Goal: Check status: Check status

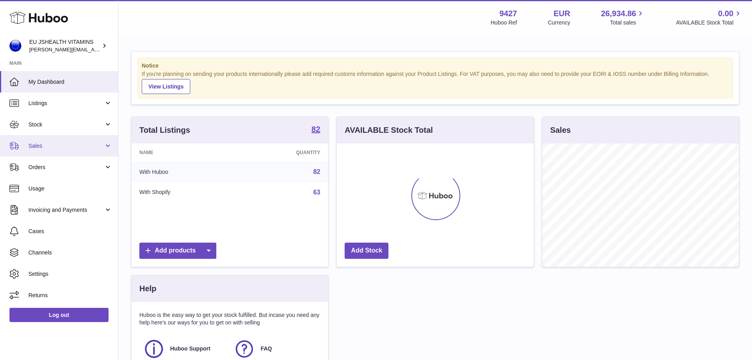
scroll to position [123, 197]
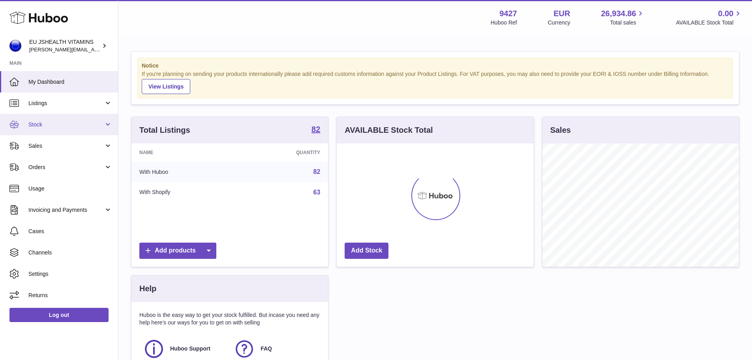
click at [47, 122] on span "Stock" at bounding box center [65, 124] width 75 height 7
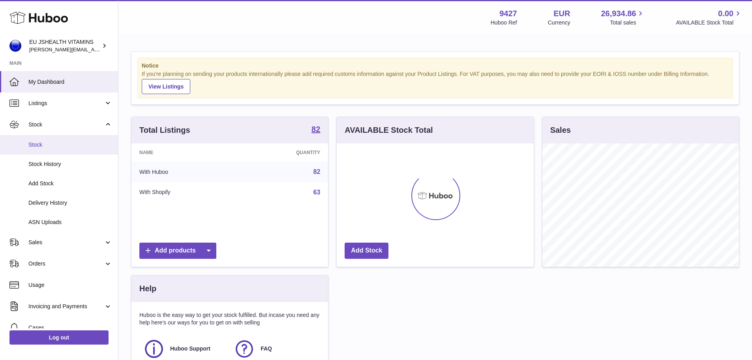
click at [39, 149] on link "Stock" at bounding box center [59, 144] width 118 height 19
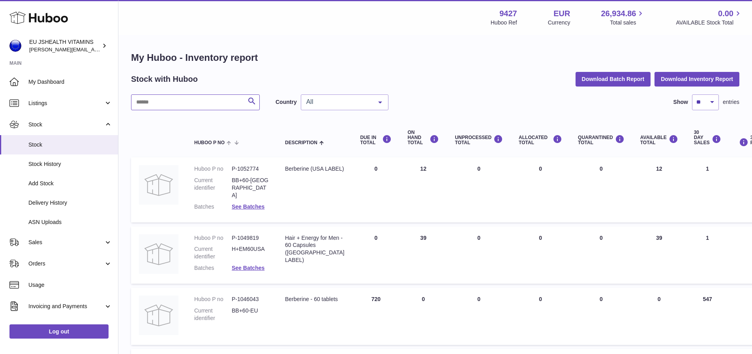
click at [150, 103] on input "text" at bounding box center [195, 102] width 129 height 16
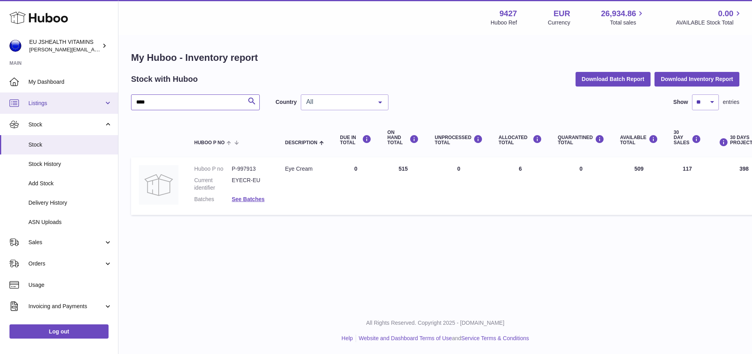
drag, startPoint x: 151, startPoint y: 103, endPoint x: 105, endPoint y: 103, distance: 46.2
click at [105, 103] on div "Huboo EU JSHEALTH VITAMINS [PERSON_NAME][EMAIL_ADDRESS][DOMAIN_NAME] Main My Da…" at bounding box center [376, 177] width 752 height 354
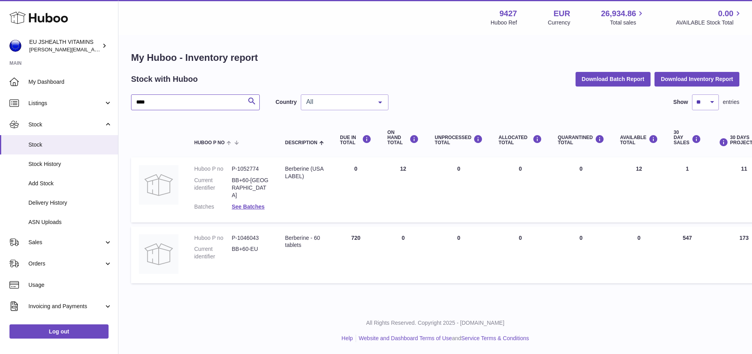
scroll to position [6, 0]
click at [177, 96] on input "****" at bounding box center [195, 102] width 129 height 16
drag, startPoint x: 180, startPoint y: 96, endPoint x: 127, endPoint y: 97, distance: 52.1
click at [127, 97] on div "My Huboo - Inventory report Stock with Huboo Download Batch Report Download Inv…" at bounding box center [434, 169] width 633 height 267
type input "*"
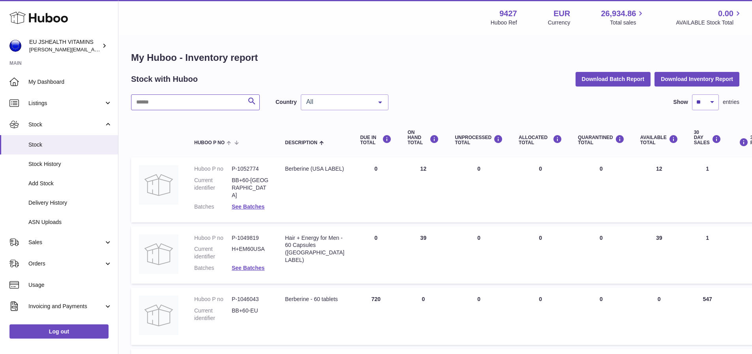
click at [165, 107] on input "text" at bounding box center [195, 102] width 129 height 16
type input "****"
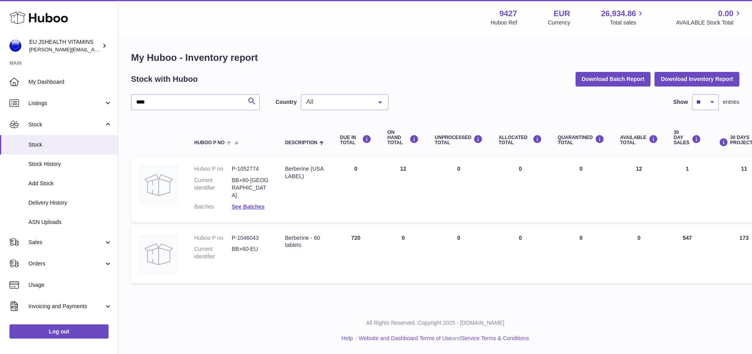
drag, startPoint x: 373, startPoint y: 228, endPoint x: 373, endPoint y: 238, distance: 9.9
click at [373, 238] on td "DUE IN Total 720" at bounding box center [355, 254] width 47 height 57
click at [410, 238] on td "ON HAND Total 0" at bounding box center [402, 254] width 47 height 57
click at [38, 159] on link "Stock History" at bounding box center [59, 163] width 118 height 19
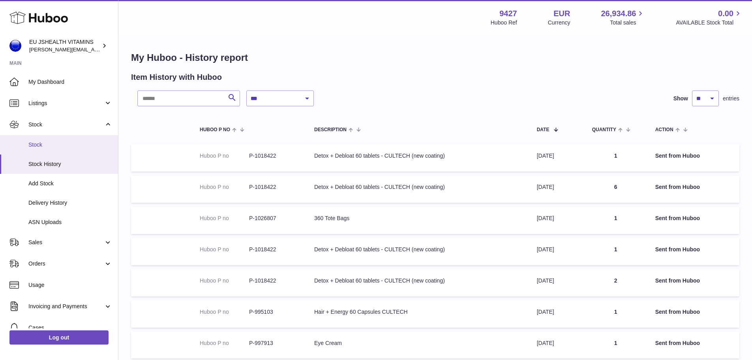
click at [37, 147] on span "Stock" at bounding box center [70, 144] width 84 height 7
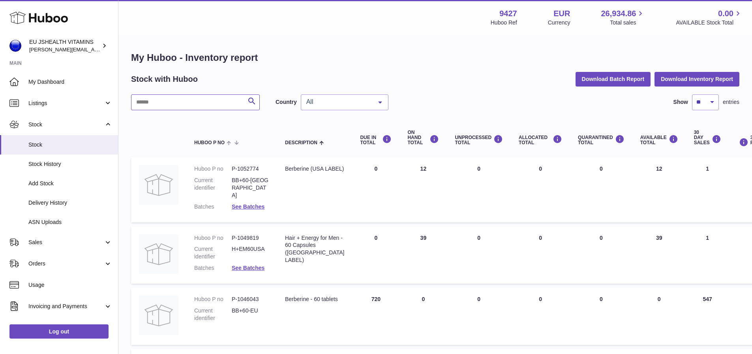
click at [179, 103] on input "text" at bounding box center [195, 102] width 129 height 16
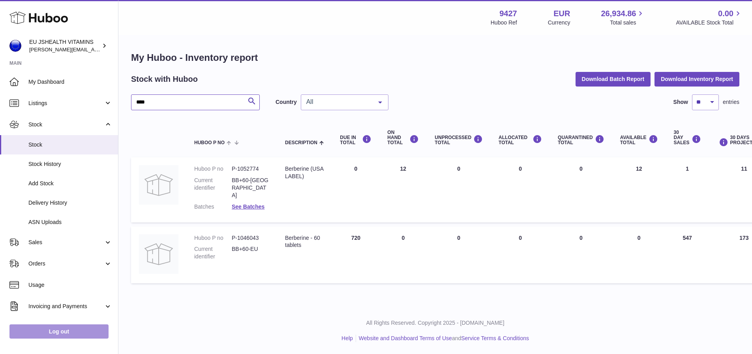
type input "****"
click at [52, 338] on link "Log out" at bounding box center [58, 331] width 99 height 14
